Goal: Task Accomplishment & Management: Use online tool/utility

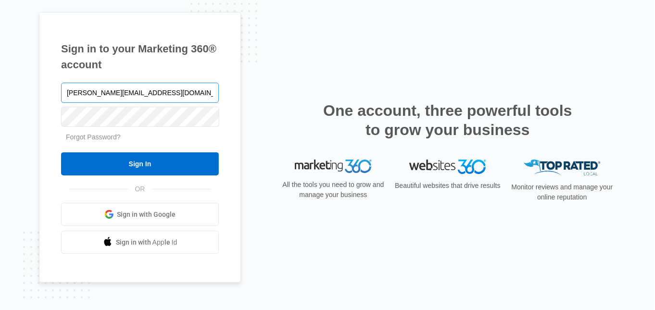
type input "[PERSON_NAME][EMAIL_ADDRESS][DOMAIN_NAME]"
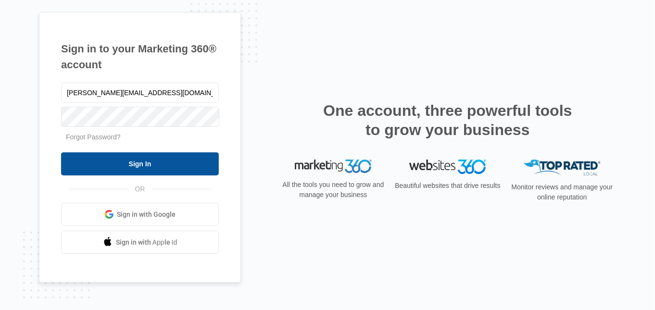
click at [176, 167] on input "Sign In" at bounding box center [140, 163] width 158 height 23
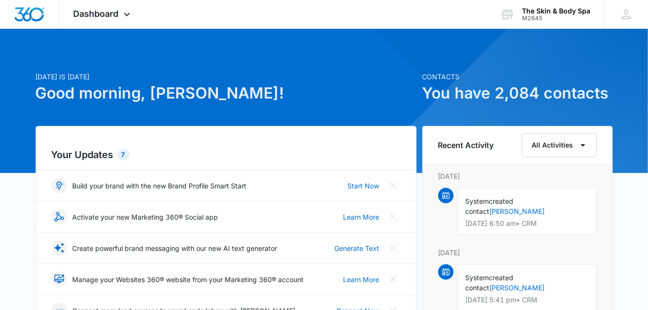
scroll to position [64, 0]
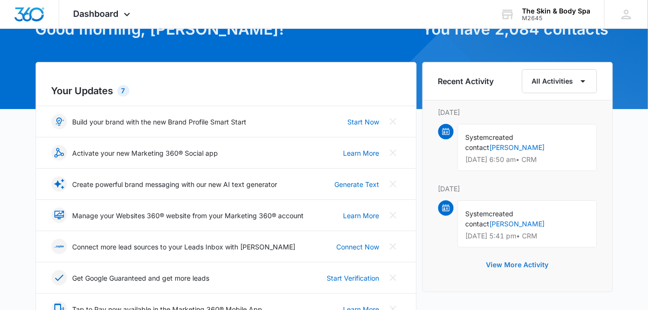
click at [520, 255] on button "View More Activity" at bounding box center [518, 264] width 82 height 23
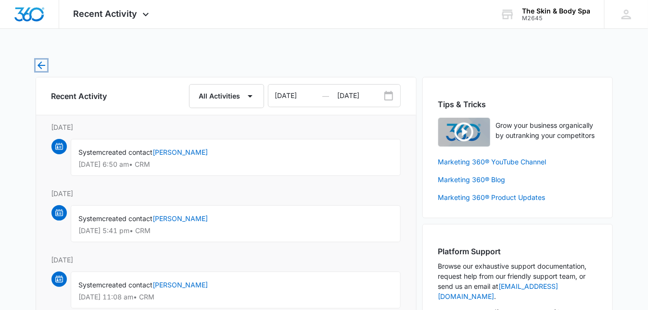
click at [42, 63] on icon "button" at bounding box center [42, 66] width 12 height 12
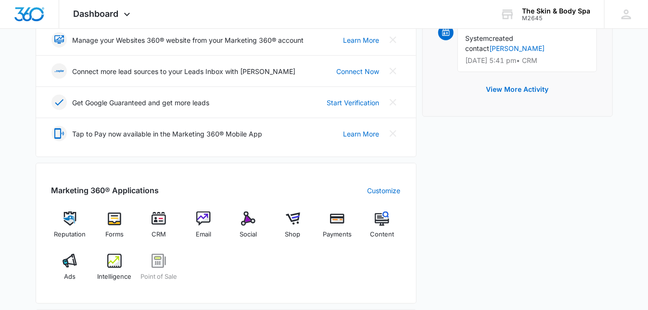
scroll to position [256, 0]
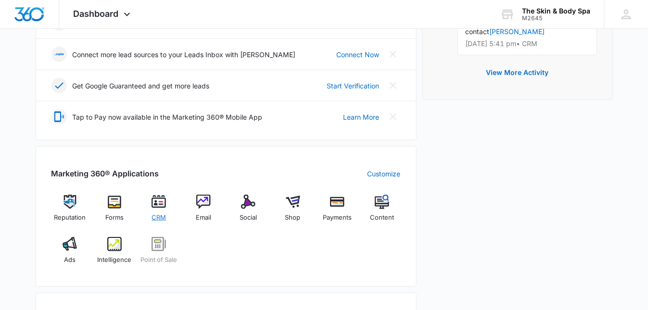
click at [159, 203] on img at bounding box center [158, 202] width 14 height 14
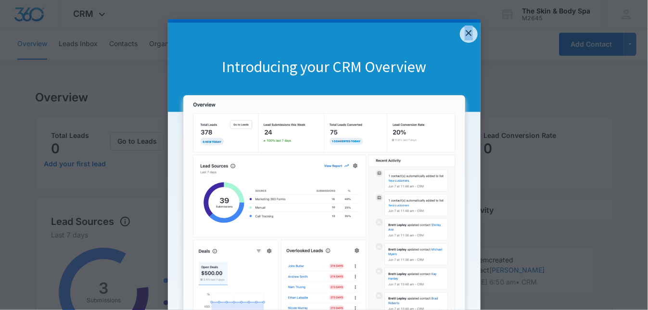
click at [466, 32] on link "×" at bounding box center [468, 33] width 17 height 17
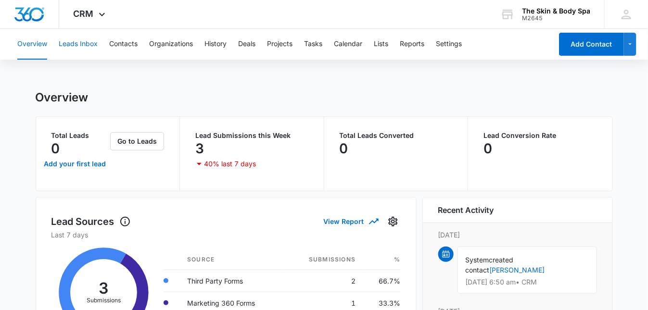
click at [84, 43] on button "Leads Inbox" at bounding box center [78, 44] width 39 height 31
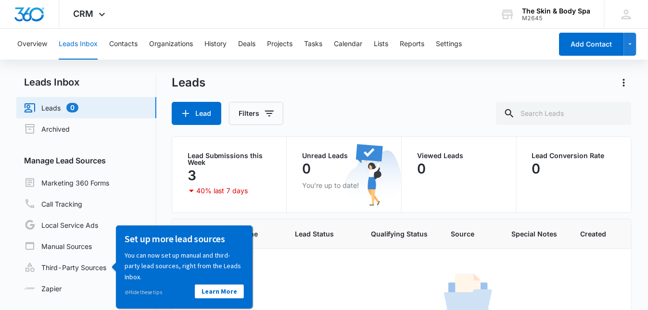
scroll to position [81, 0]
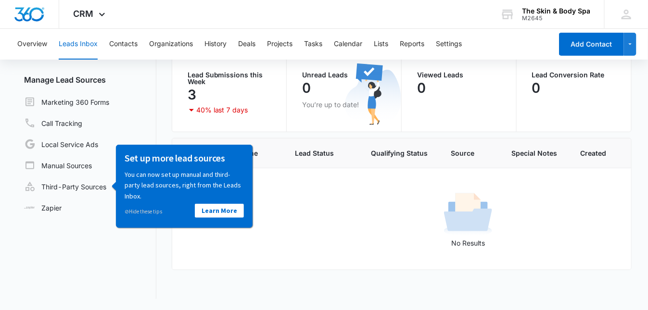
click at [312, 195] on div "No Results" at bounding box center [468, 219] width 591 height 58
click at [384, 202] on div "No Results" at bounding box center [468, 219] width 591 height 58
